Goal: Information Seeking & Learning: Stay updated

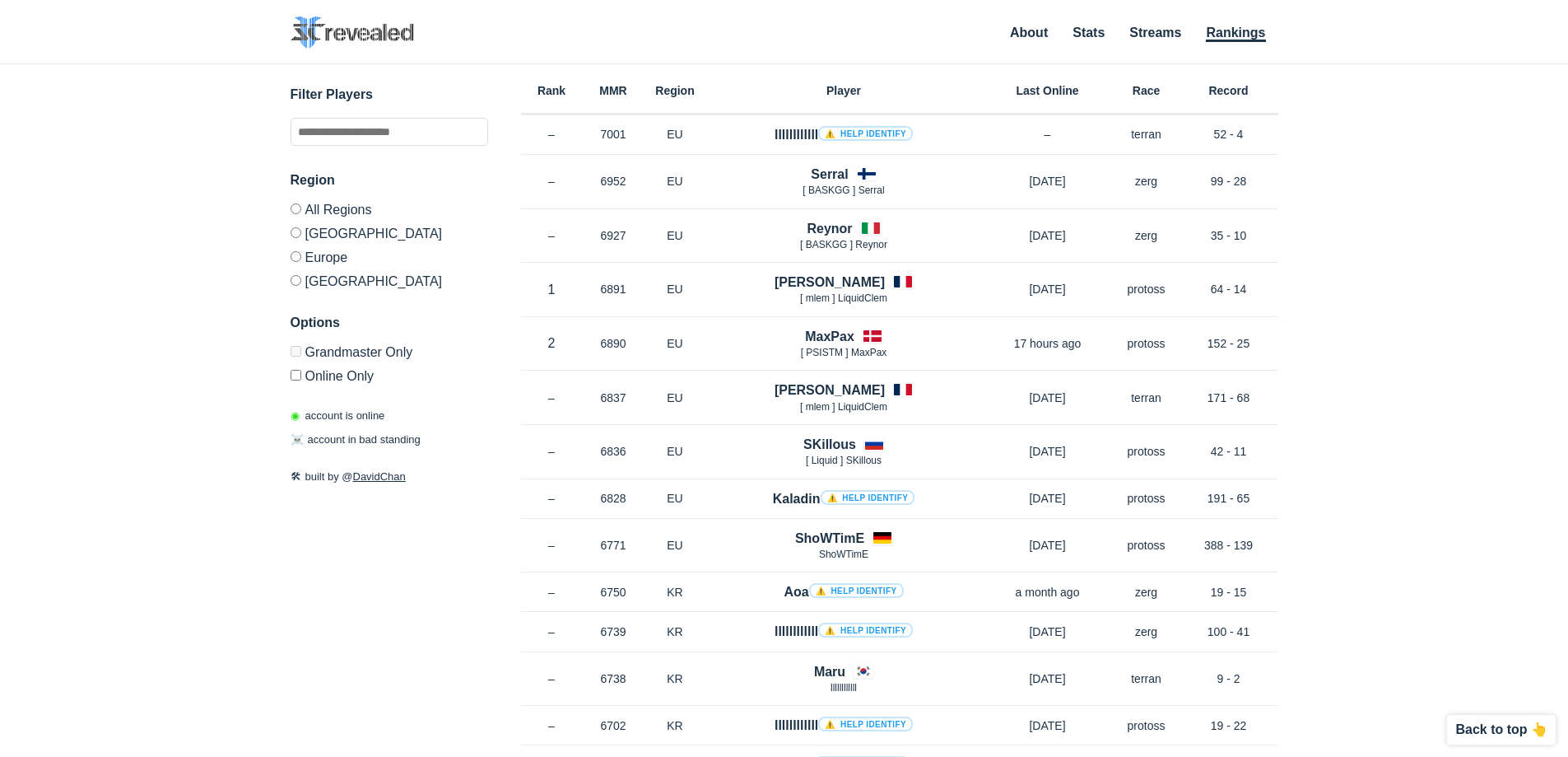
click at [318, 254] on label "Europe" at bounding box center [389, 256] width 197 height 24
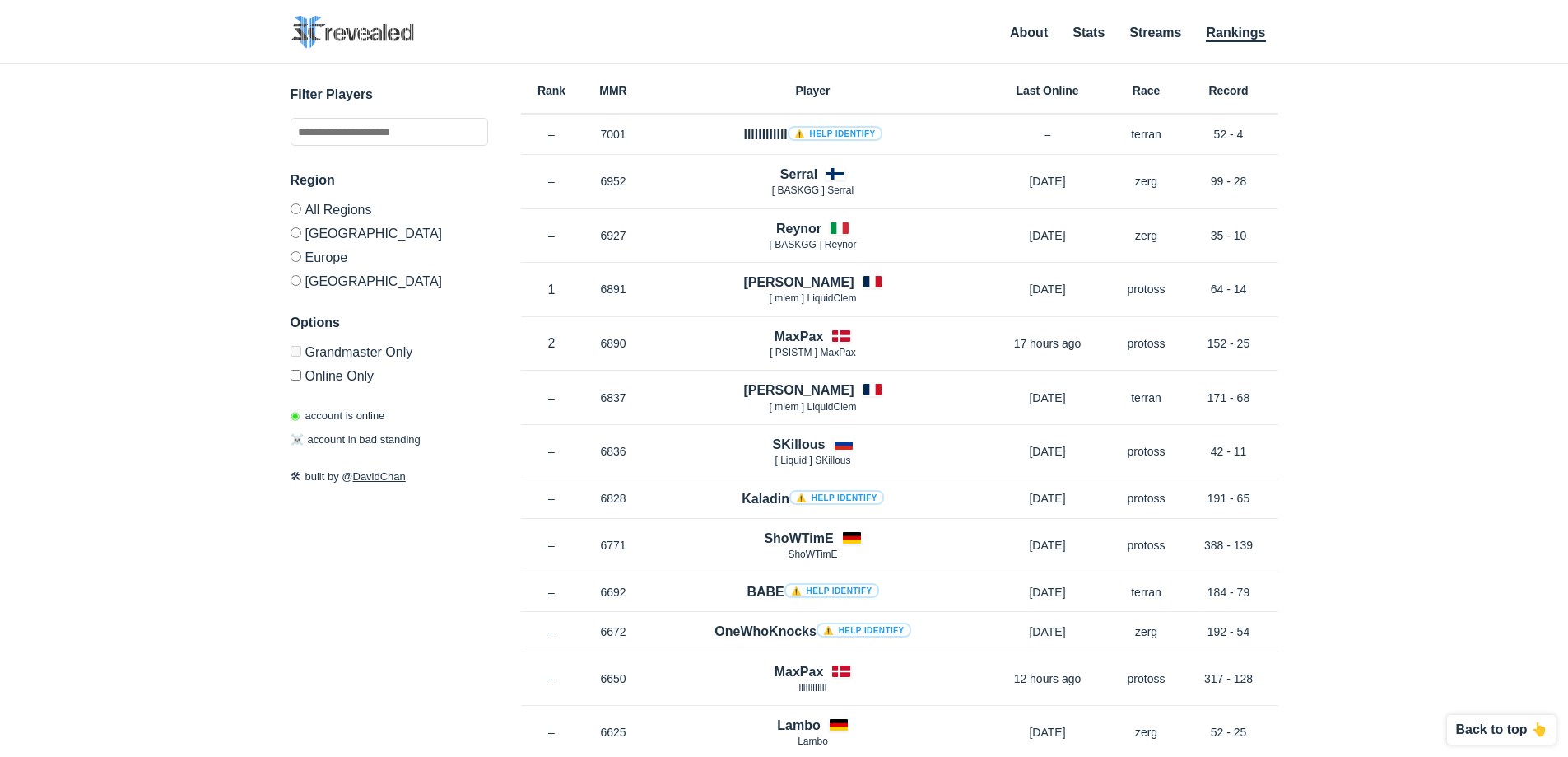
click at [330, 376] on label "Online Only" at bounding box center [389, 373] width 197 height 20
